Goal: Find specific page/section: Find specific page/section

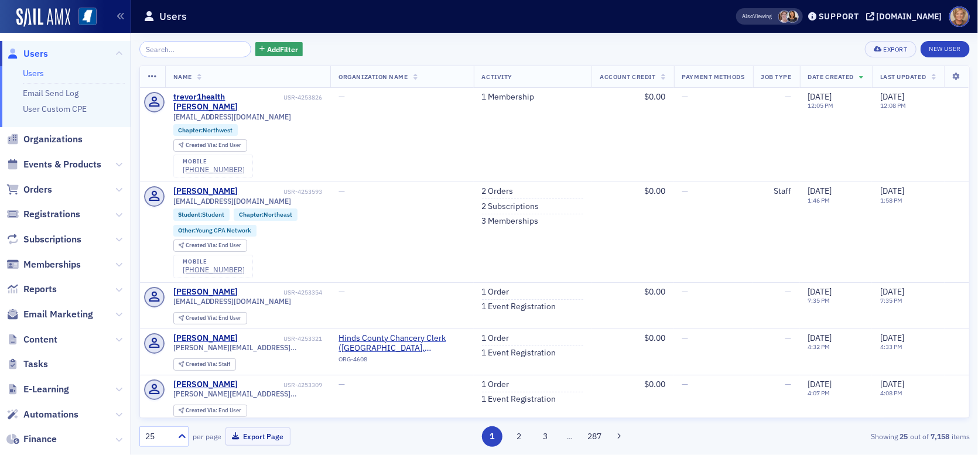
click at [189, 49] on input "search" at bounding box center [195, 49] width 112 height 16
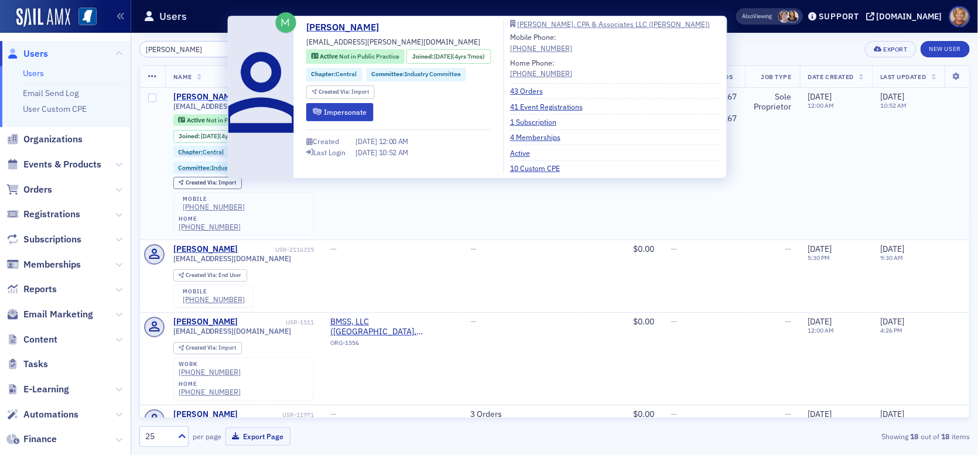
type input "[PERSON_NAME]"
click at [206, 97] on div "[PERSON_NAME]" at bounding box center [205, 97] width 65 height 11
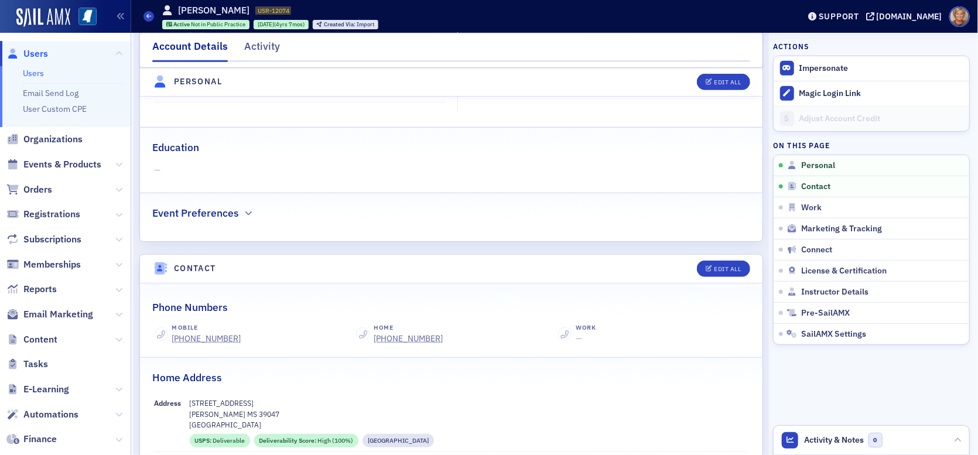
scroll to position [351, 0]
